Goal: Task Accomplishment & Management: Manage account settings

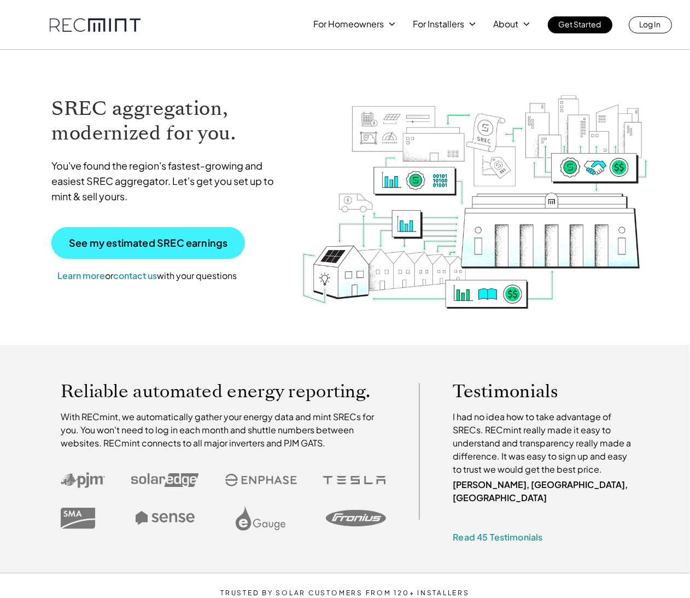
click at [144, 243] on p "See my estimated SREC earnings" at bounding box center [148, 243] width 159 height 10
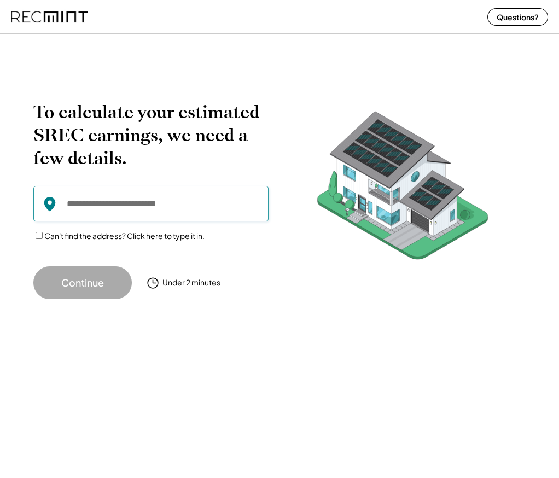
click at [65, 203] on input "input" at bounding box center [150, 204] width 235 height 36
drag, startPoint x: 68, startPoint y: 201, endPoint x: 102, endPoint y: 209, distance: 34.9
click at [74, 202] on input "input" at bounding box center [150, 204] width 235 height 36
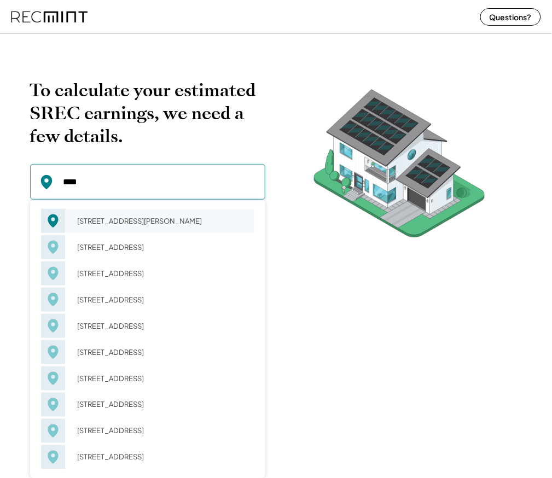
click at [119, 220] on div "2613 Crossvine Dr Dumfries, VA 22026" at bounding box center [163, 220] width 184 height 15
type input "**********"
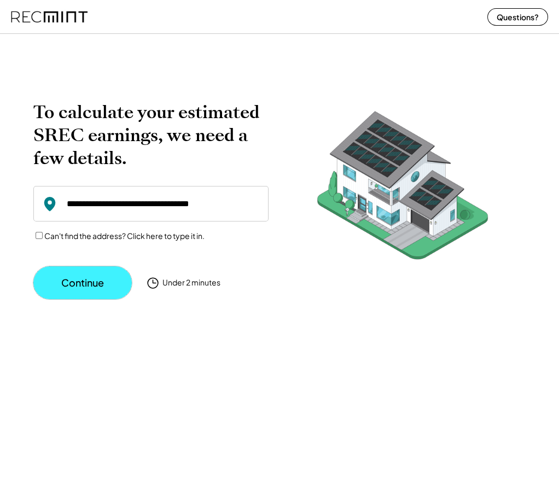
click at [73, 291] on button "Continue" at bounding box center [82, 282] width 98 height 33
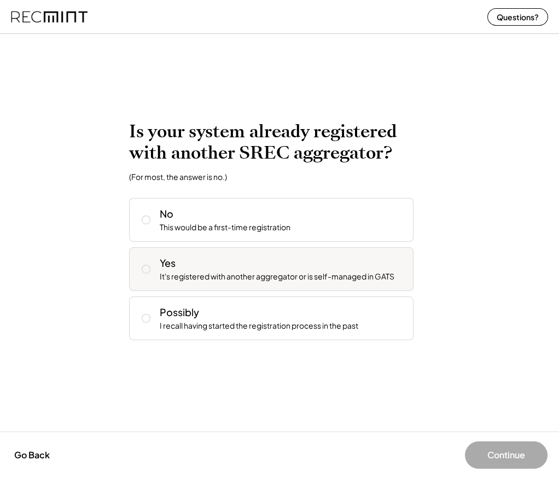
click at [144, 269] on icon at bounding box center [146, 269] width 11 height 11
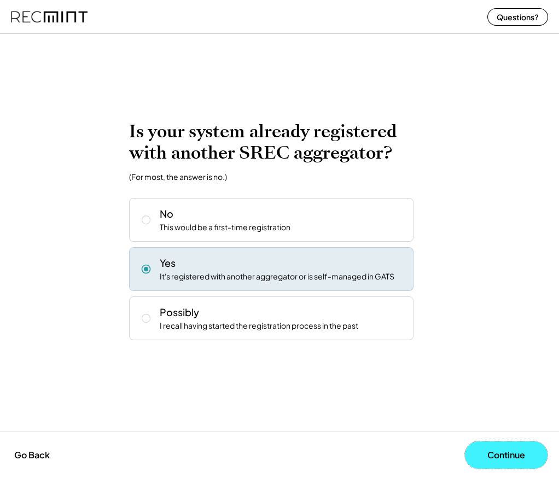
drag, startPoint x: 495, startPoint y: 457, endPoint x: 484, endPoint y: 457, distance: 11.5
click at [495, 457] on button "Continue" at bounding box center [506, 454] width 83 height 27
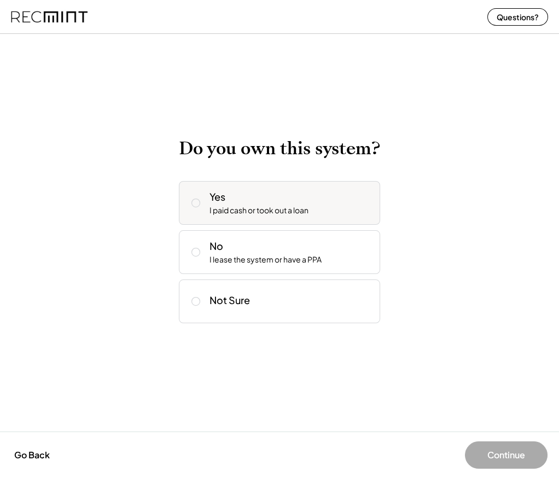
click at [192, 203] on icon at bounding box center [195, 202] width 11 height 11
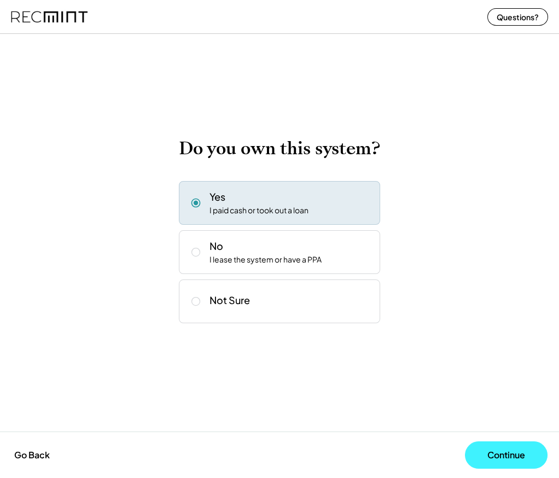
click at [507, 460] on button "Continue" at bounding box center [506, 454] width 83 height 27
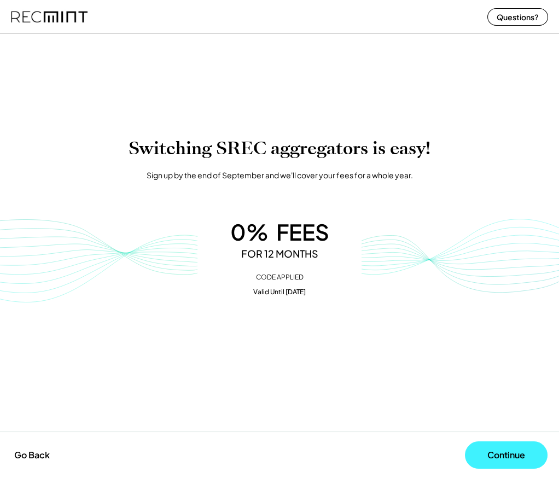
click at [486, 455] on button "Continue" at bounding box center [506, 454] width 83 height 27
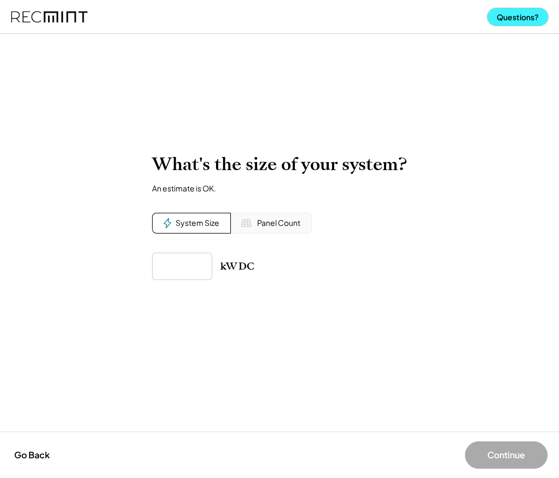
click at [507, 17] on button "Questions?" at bounding box center [517, 16] width 61 height 17
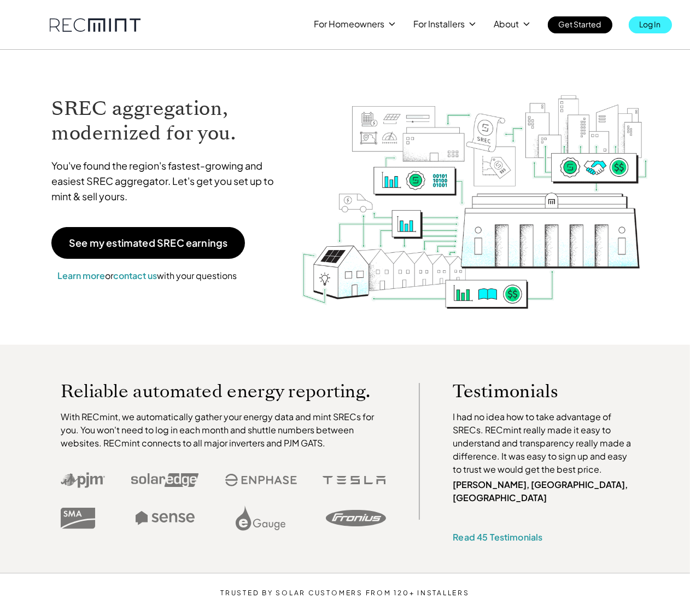
click at [652, 23] on p "Log In" at bounding box center [650, 23] width 21 height 15
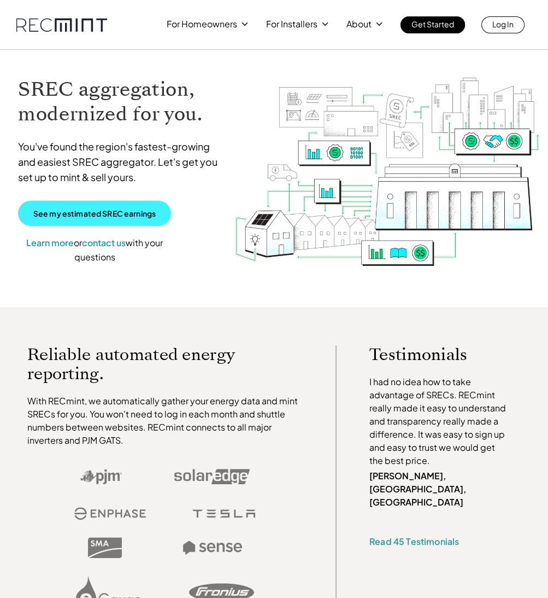
click at [92, 214] on p "See my estimated SREC earnings" at bounding box center [94, 213] width 122 height 10
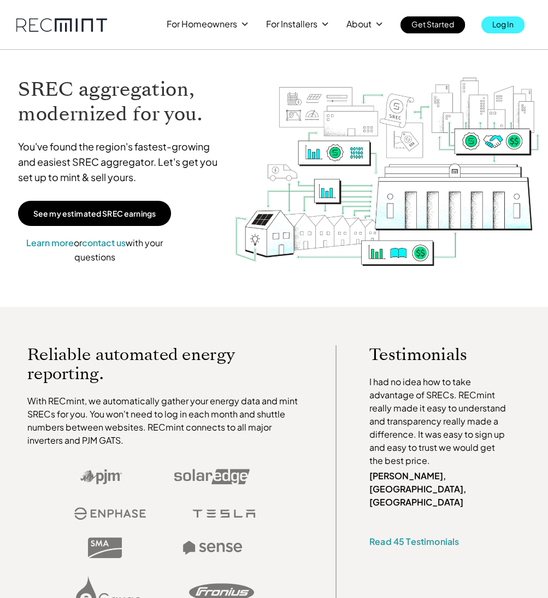
click at [507, 25] on p "Log In" at bounding box center [503, 23] width 21 height 15
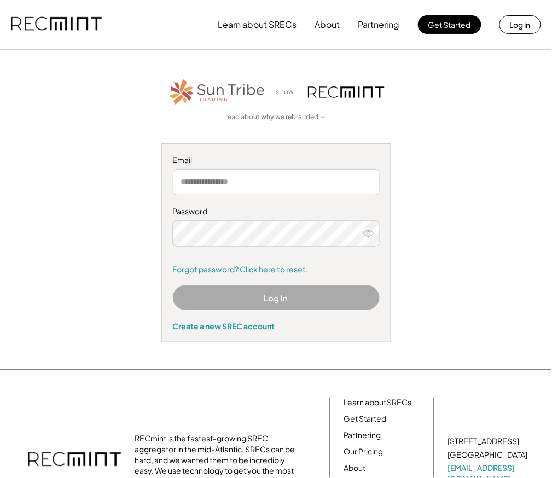
click at [182, 184] on input "email" at bounding box center [276, 182] width 207 height 26
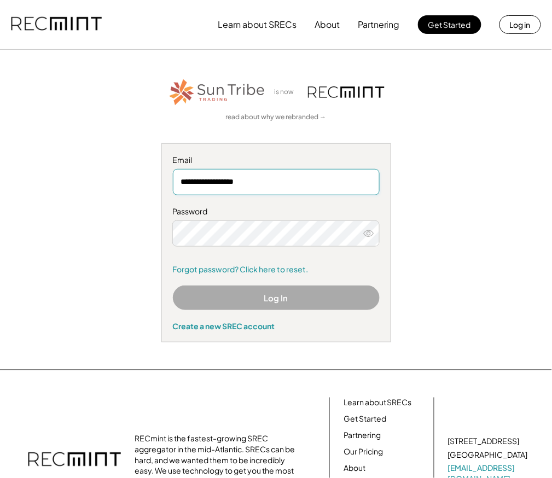
type input "**********"
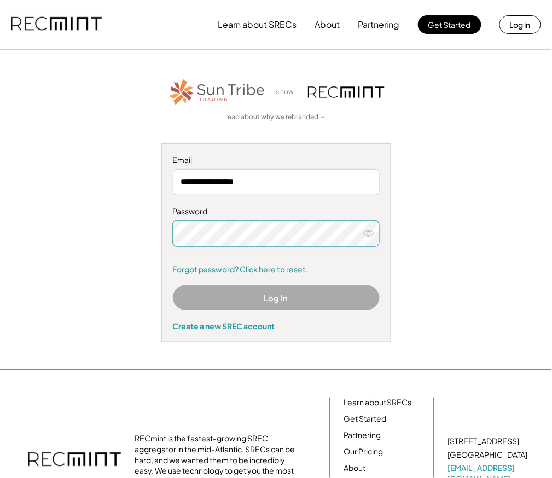
click at [271, 300] on button "Log In" at bounding box center [276, 297] width 207 height 25
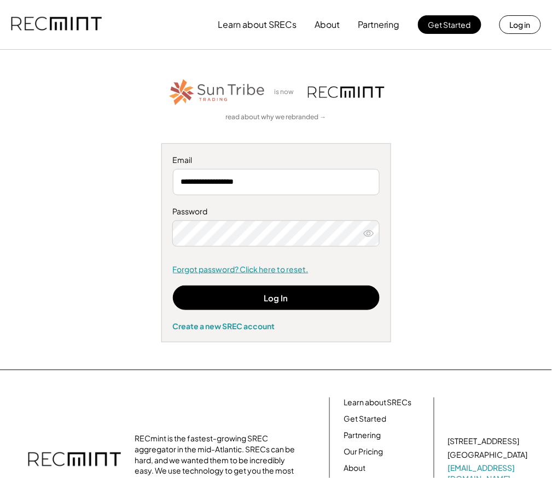
click at [221, 271] on link "Forgot password? Click here to reset." at bounding box center [276, 269] width 207 height 11
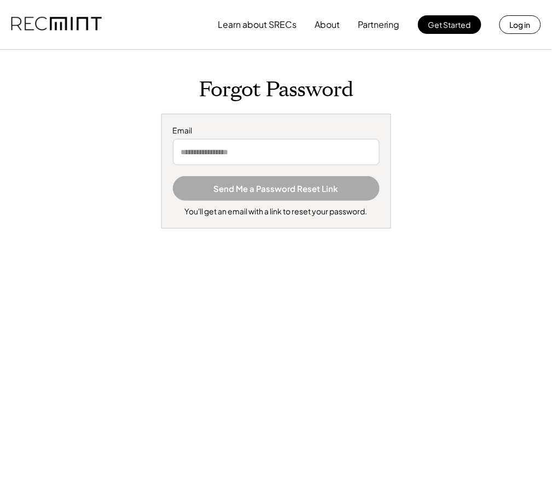
click at [188, 151] on input "email" at bounding box center [276, 152] width 207 height 26
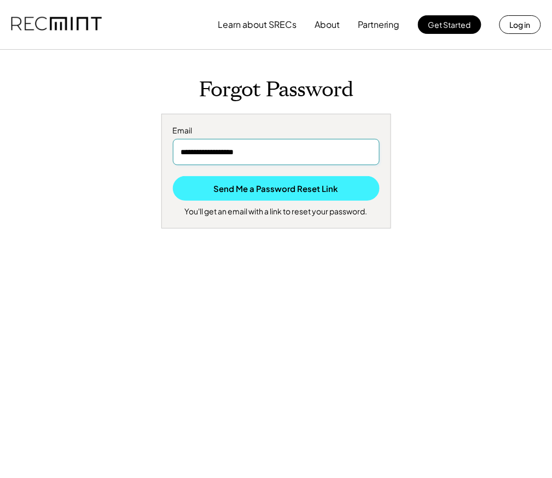
type input "**********"
click at [244, 191] on button "Send Me a Password Reset Link" at bounding box center [276, 188] width 207 height 25
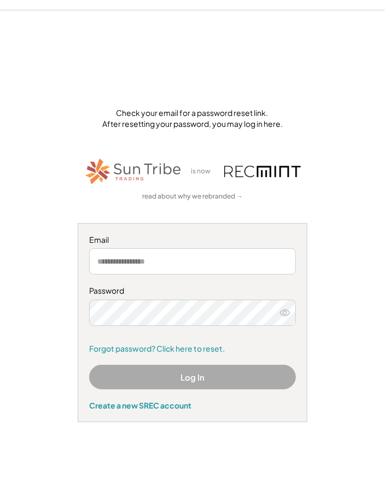
scroll to position [58, 0]
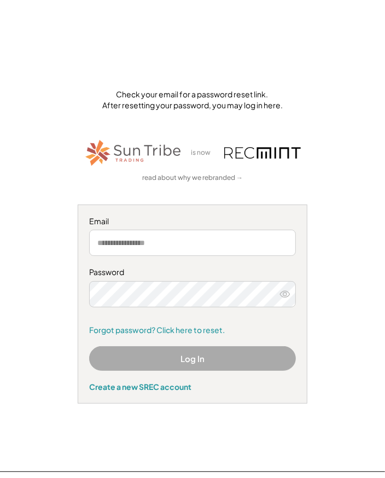
click at [105, 243] on input "email" at bounding box center [192, 243] width 207 height 26
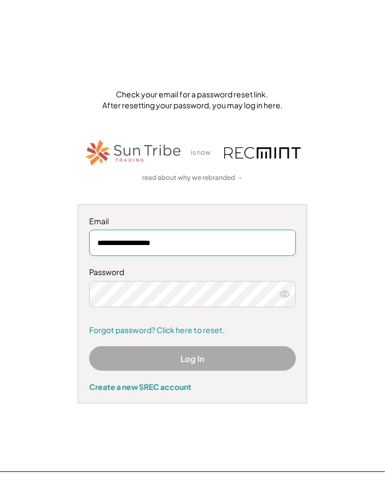
type input "**********"
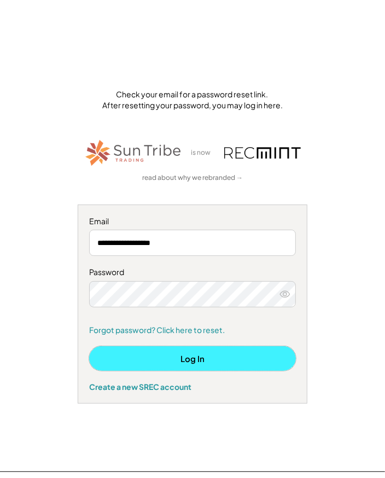
click at [191, 359] on button "Log In" at bounding box center [192, 358] width 207 height 25
click at [186, 360] on button "Log In" at bounding box center [192, 358] width 207 height 25
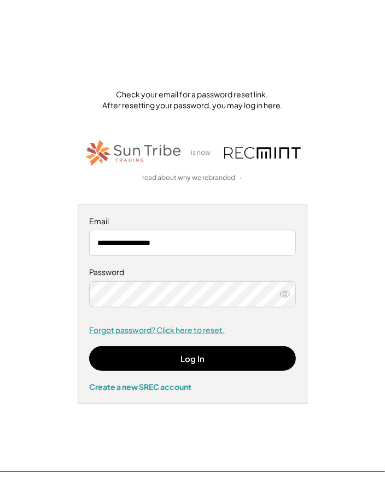
click at [168, 330] on link "Forgot password? Click here to reset." at bounding box center [192, 330] width 207 height 11
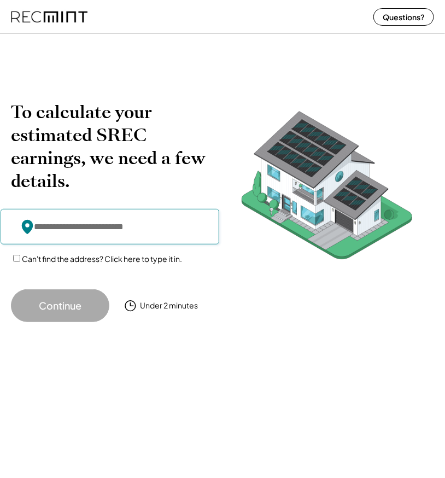
click at [43, 225] on input "input" at bounding box center [110, 227] width 219 height 36
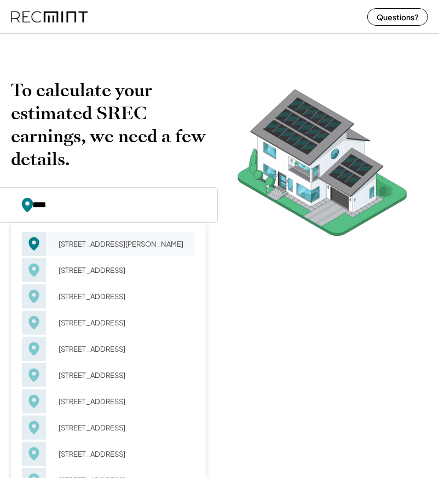
click at [84, 248] on div "2613 Crossvine Dr Dumfries, VA 22026" at bounding box center [122, 243] width 143 height 15
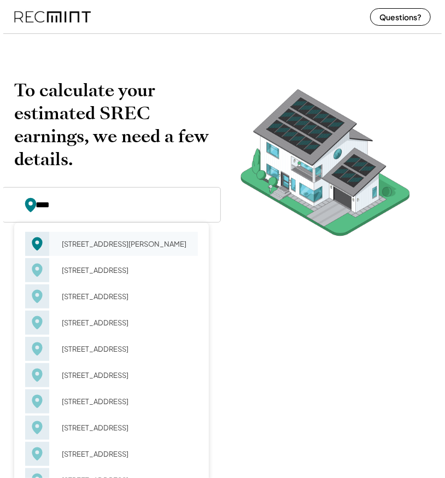
type input "**********"
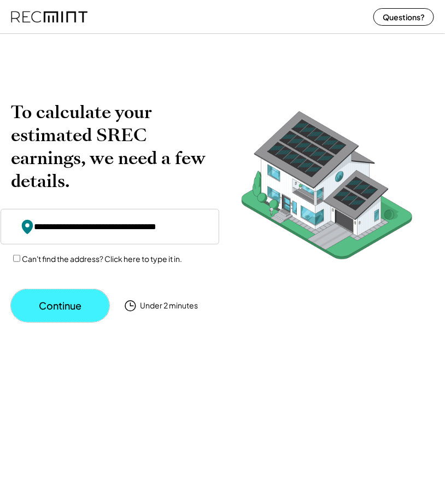
click at [83, 308] on button "Continue" at bounding box center [60, 305] width 98 height 33
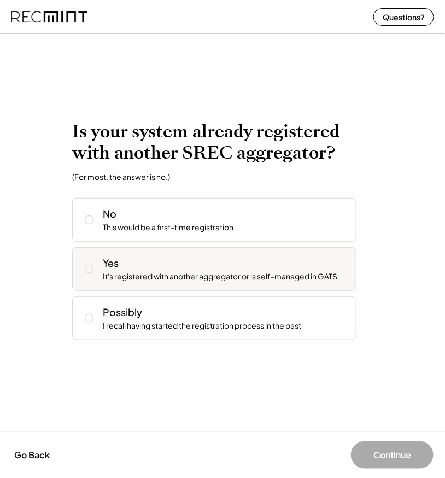
click at [90, 268] on icon at bounding box center [89, 269] width 11 height 11
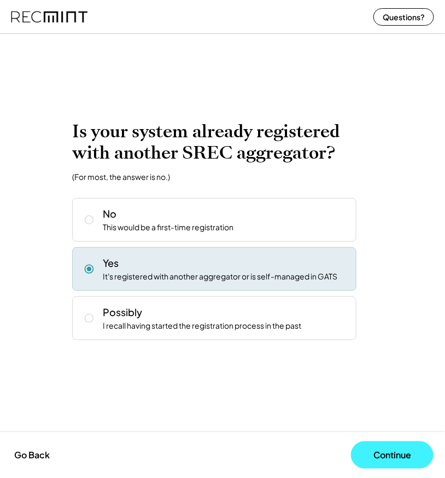
click at [387, 460] on button "Continue" at bounding box center [392, 454] width 83 height 27
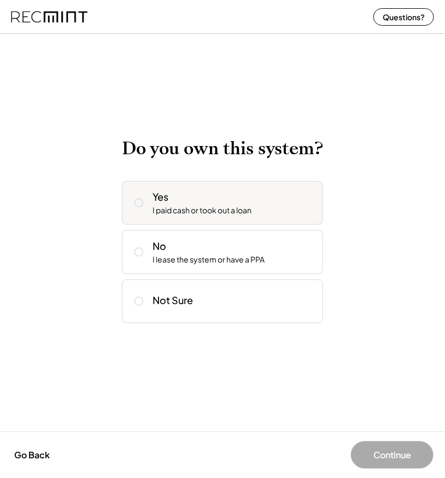
click at [136, 199] on button at bounding box center [139, 203] width 16 height 16
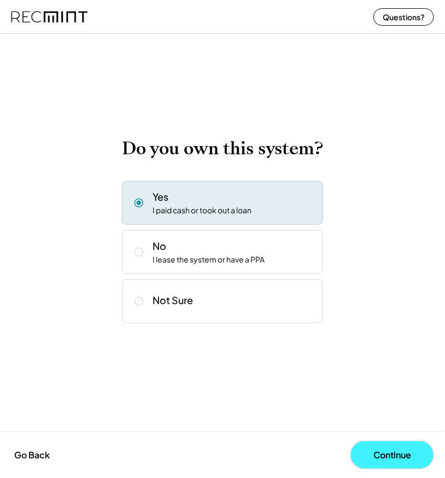
drag, startPoint x: 384, startPoint y: 455, endPoint x: 377, endPoint y: 452, distance: 7.8
click at [382, 453] on button "Continue" at bounding box center [392, 454] width 83 height 27
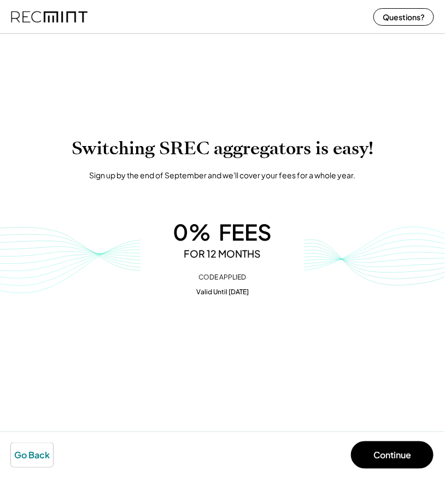
click at [30, 455] on button "Go Back" at bounding box center [32, 455] width 42 height 24
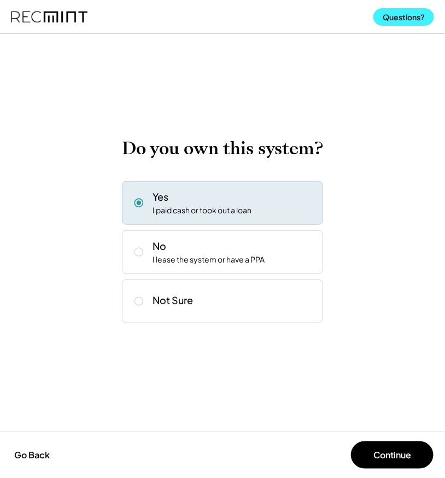
click at [404, 17] on button "Questions?" at bounding box center [403, 16] width 61 height 17
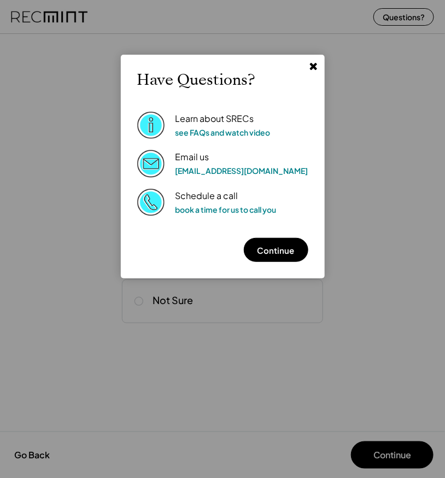
click at [75, 243] on div at bounding box center [222, 239] width 445 height 478
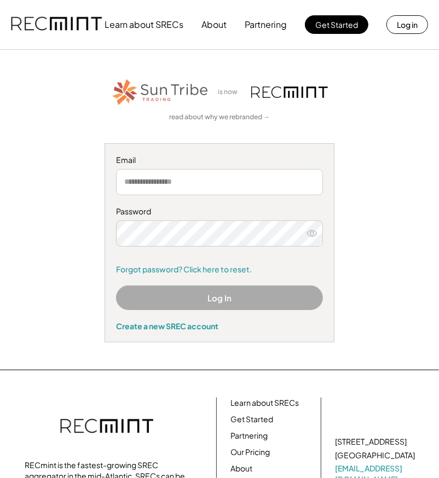
click at [130, 180] on input "email" at bounding box center [219, 182] width 207 height 26
type input "**********"
click at [115, 227] on div "**********" at bounding box center [219, 242] width 230 height 199
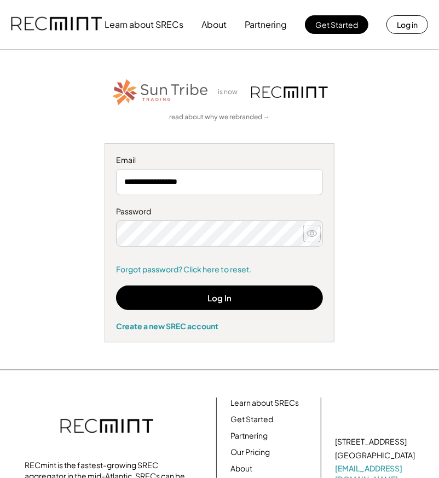
click at [311, 234] on icon at bounding box center [311, 233] width 11 height 11
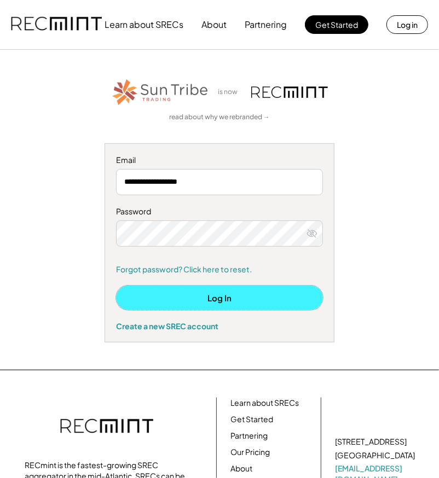
click at [219, 297] on button "Log In" at bounding box center [219, 297] width 207 height 25
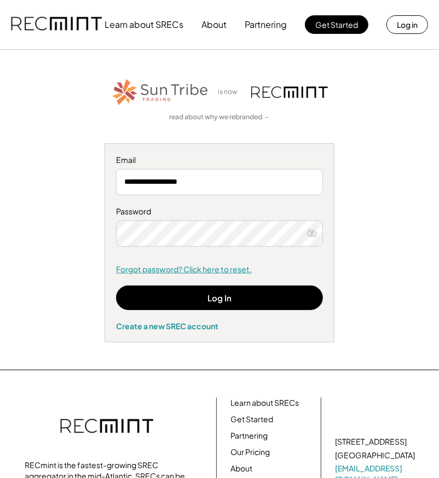
click at [173, 269] on link "Forgot password? Click here to reset." at bounding box center [219, 269] width 207 height 11
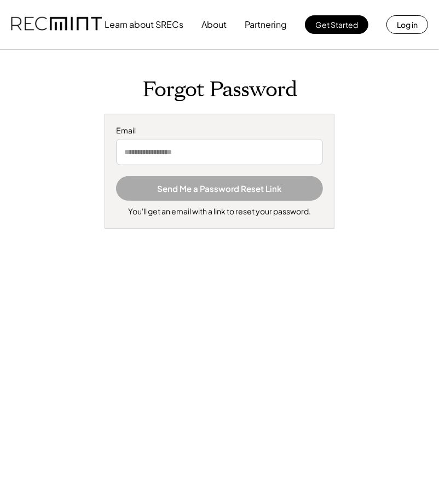
click at [147, 147] on input "email" at bounding box center [219, 152] width 207 height 26
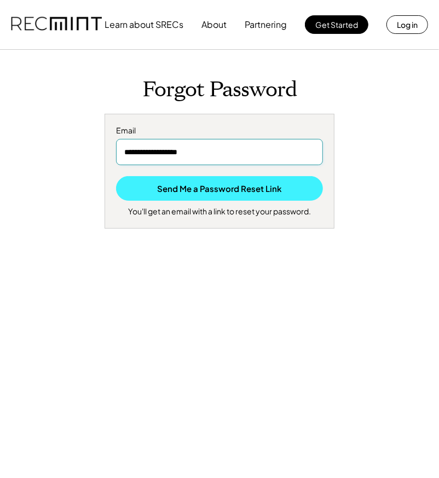
type input "**********"
click at [195, 188] on button "Send Me a Password Reset Link" at bounding box center [219, 188] width 207 height 25
